Goal: Task Accomplishment & Management: Manage account settings

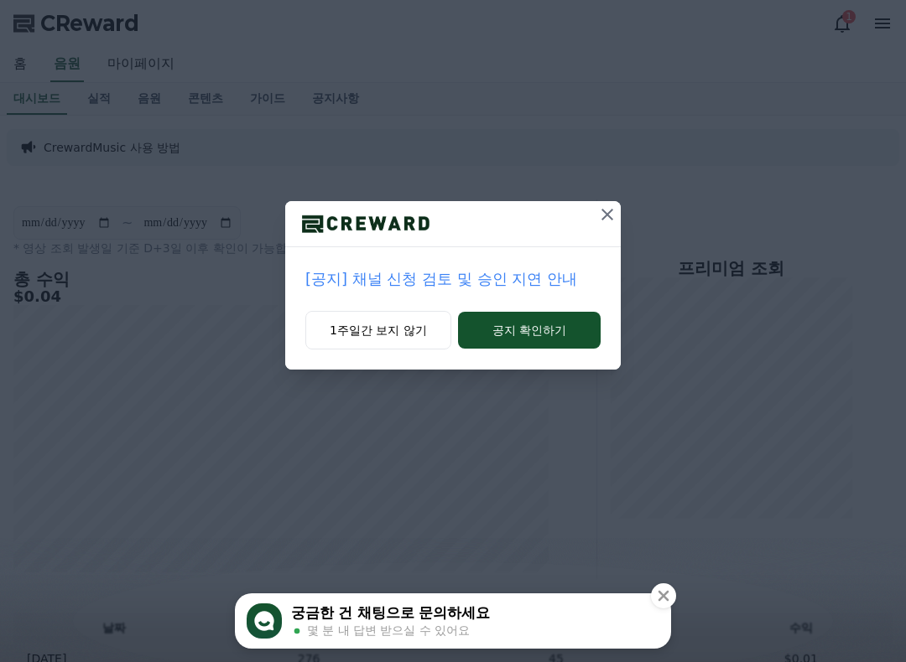
click at [606, 209] on icon at bounding box center [607, 215] width 20 height 20
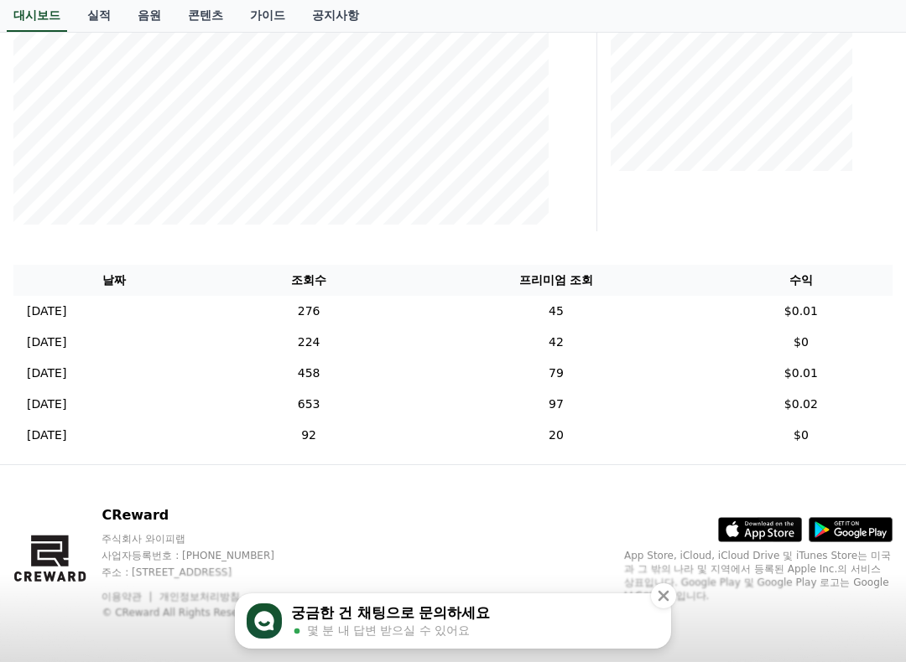
scroll to position [358, 0]
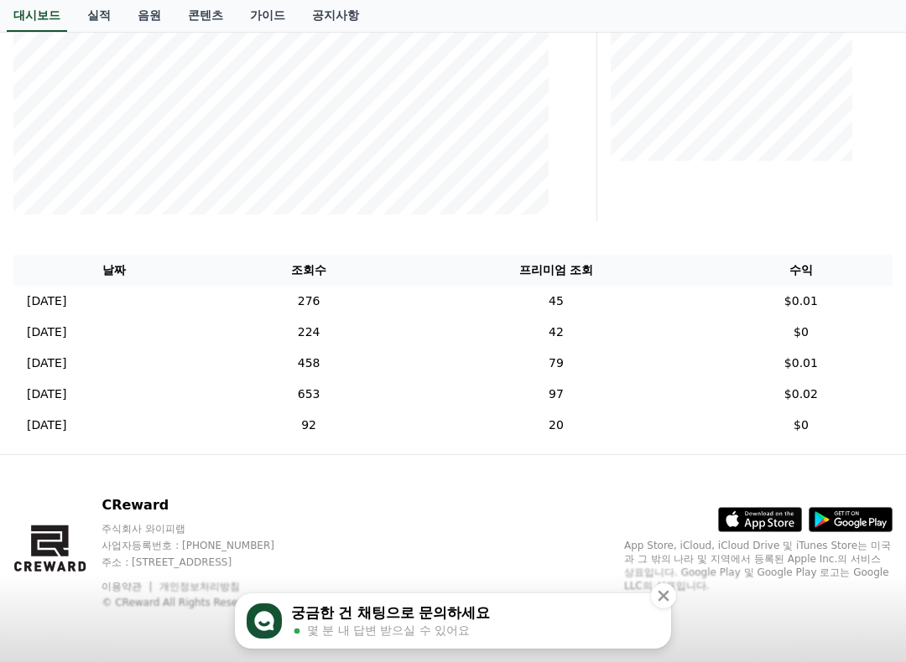
click at [402, 296] on td "276" at bounding box center [309, 301] width 188 height 31
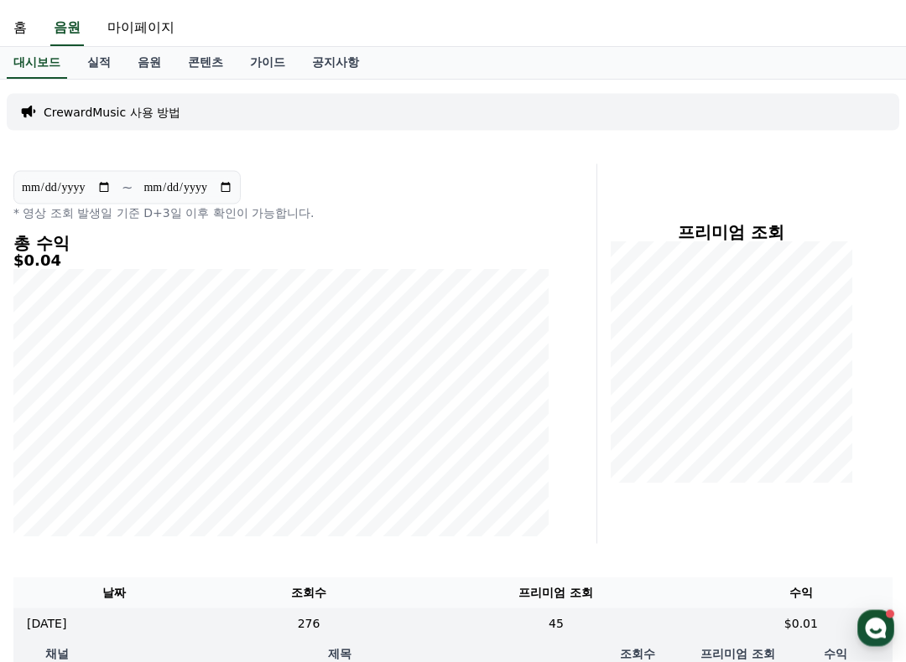
scroll to position [0, 0]
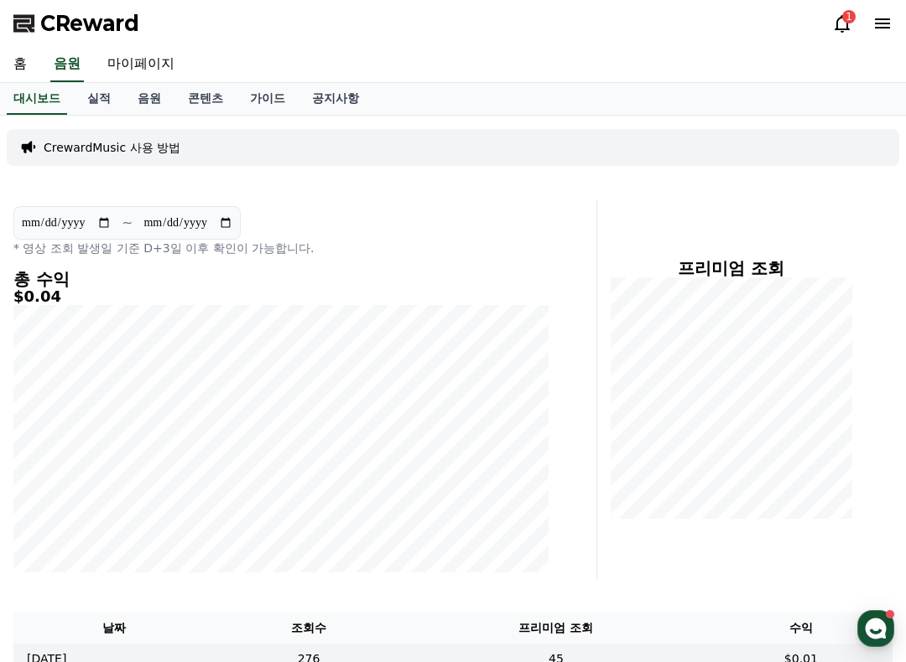
click at [107, 101] on link "실적" at bounding box center [99, 99] width 50 height 32
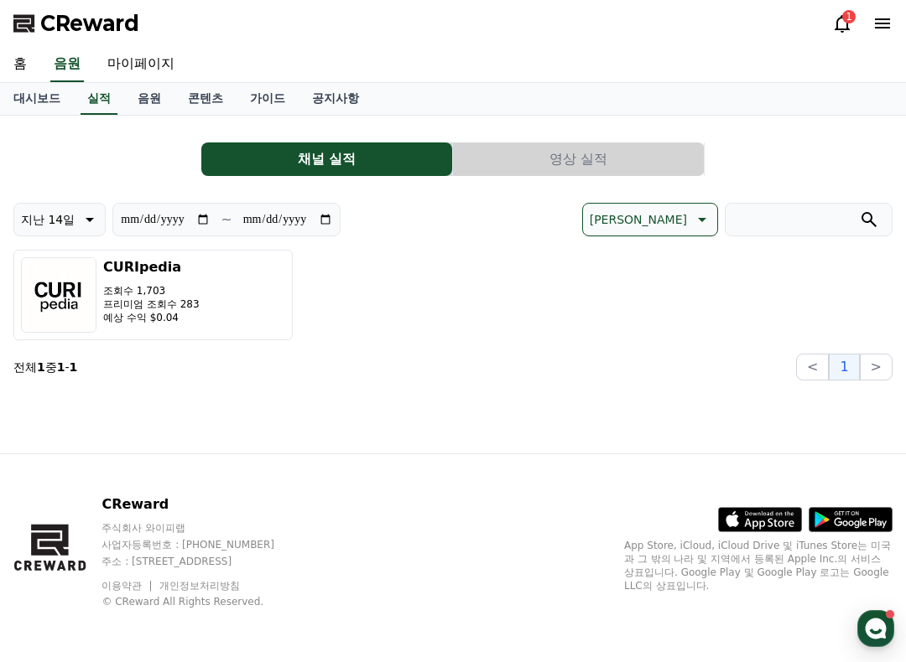
click at [147, 67] on link "마이페이지" at bounding box center [141, 64] width 94 height 35
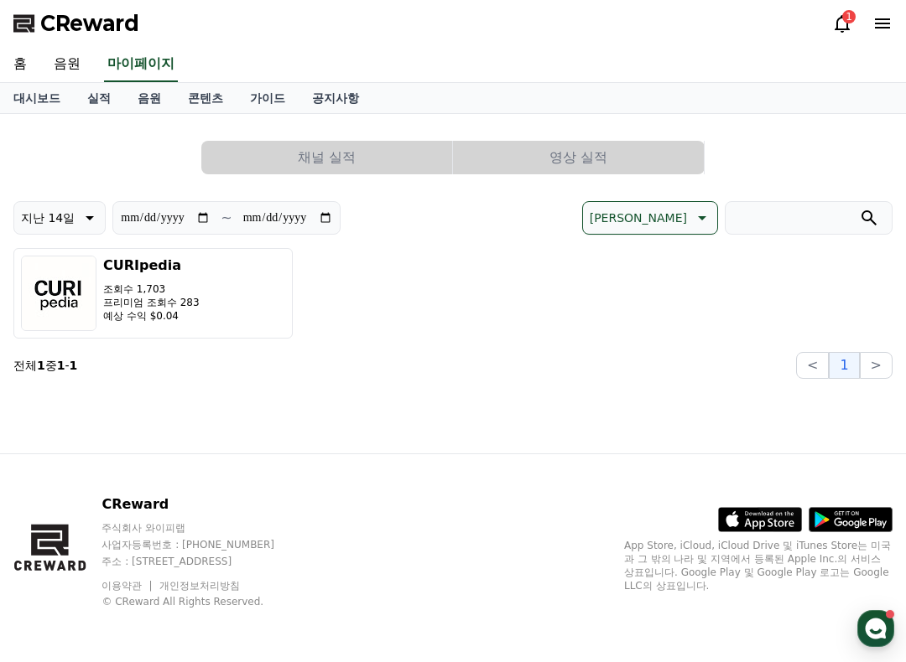
select select "**********"
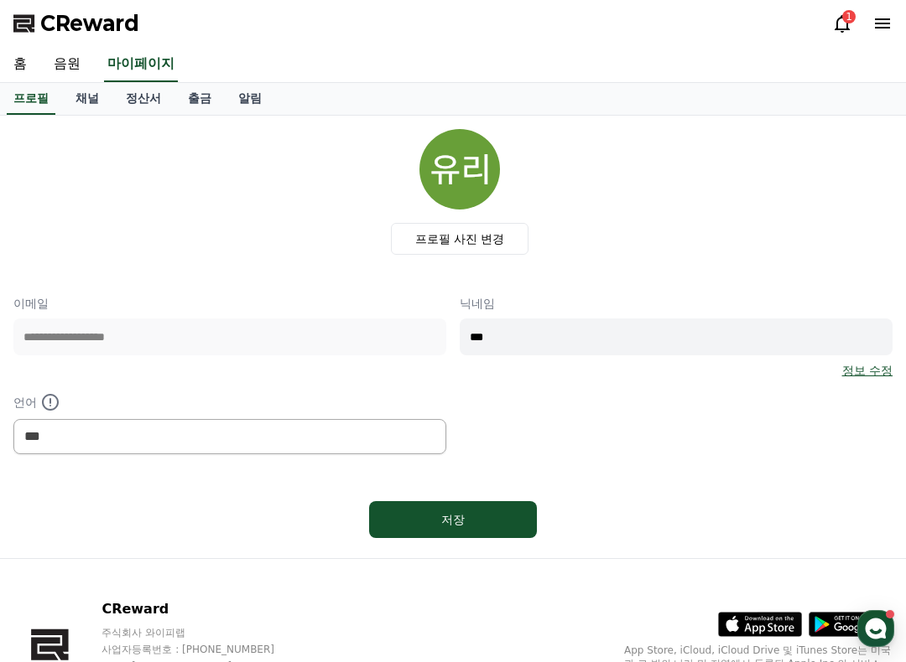
click at [190, 92] on link "출금" at bounding box center [199, 99] width 50 height 32
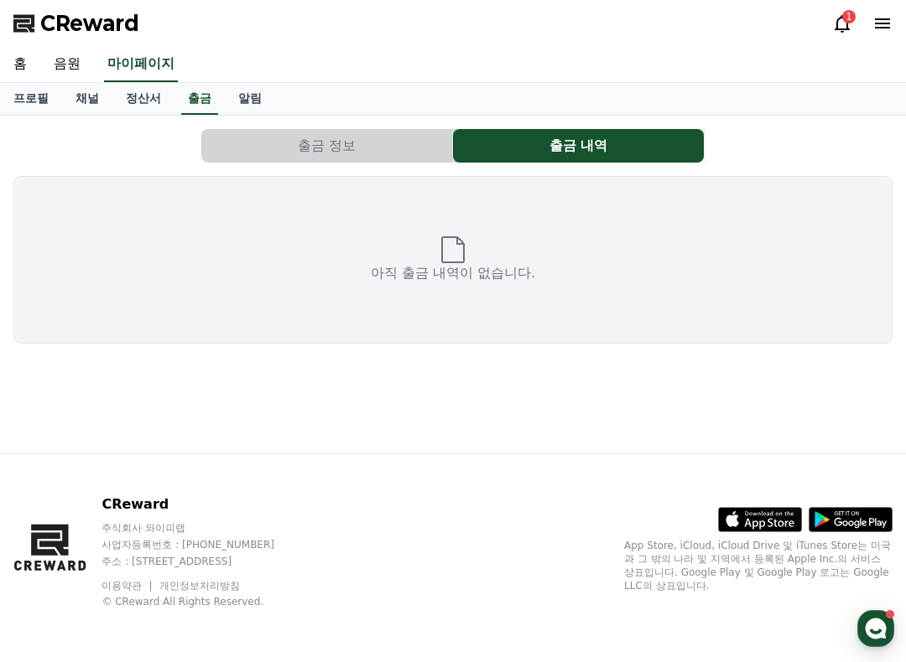
click at [376, 134] on button "출금 정보" at bounding box center [326, 146] width 251 height 34
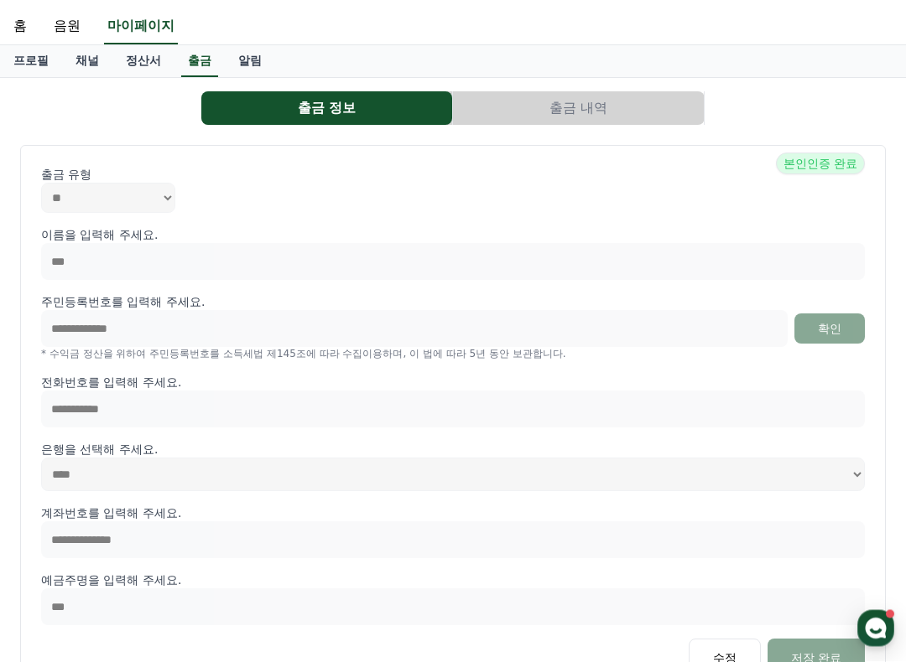
scroll to position [23, 0]
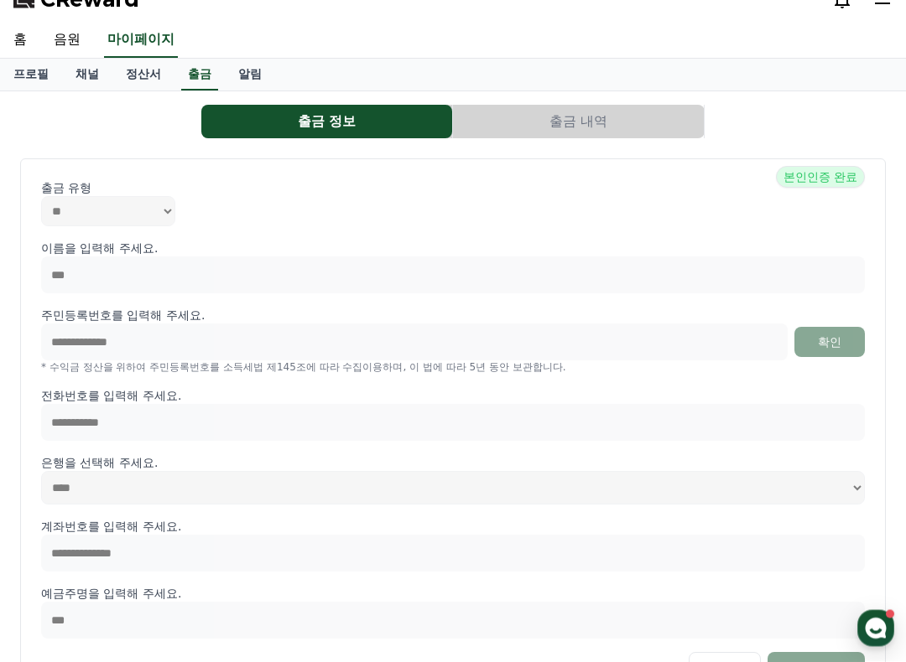
click at [140, 77] on link "정산서" at bounding box center [143, 76] width 62 height 32
